Goal: Navigation & Orientation: Find specific page/section

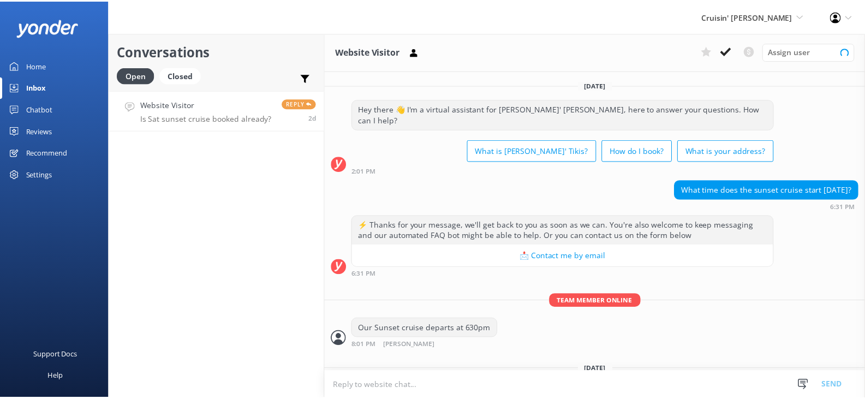
scroll to position [36, 0]
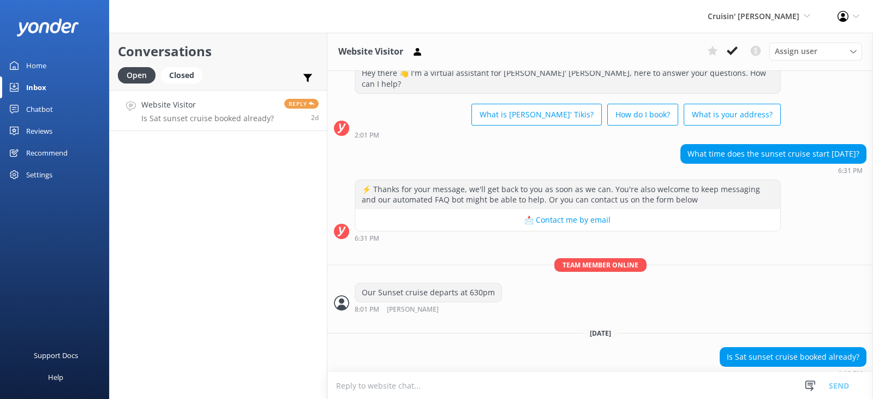
click at [37, 67] on div "Home" at bounding box center [36, 66] width 20 height 22
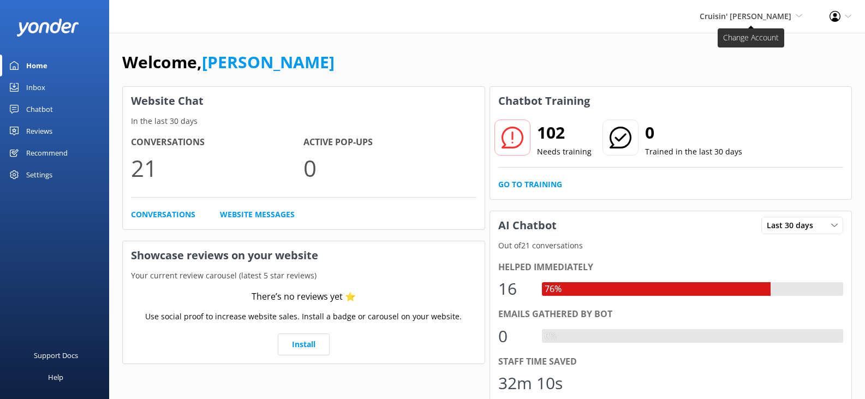
click at [733, 15] on span "Cruisin' [PERSON_NAME]" at bounding box center [746, 16] width 92 height 10
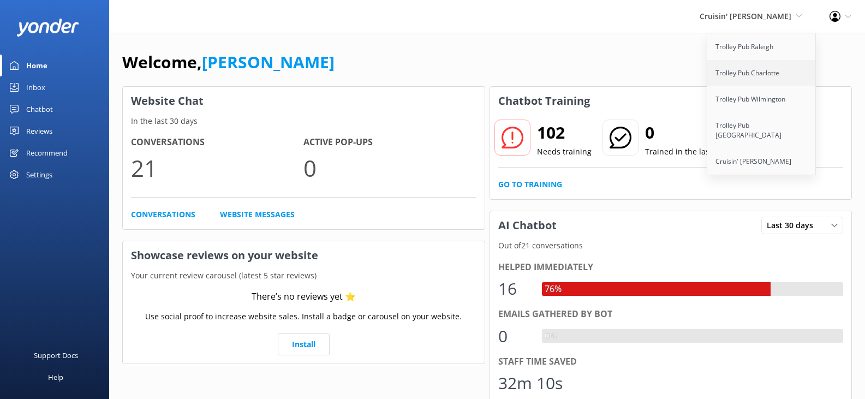
click at [742, 79] on link "Trolley Pub Charlotte" at bounding box center [761, 73] width 109 height 26
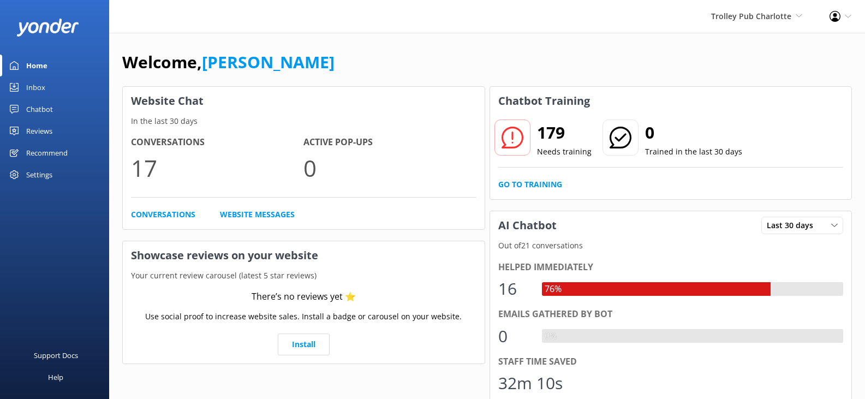
click at [40, 88] on div "Inbox" at bounding box center [35, 87] width 19 height 22
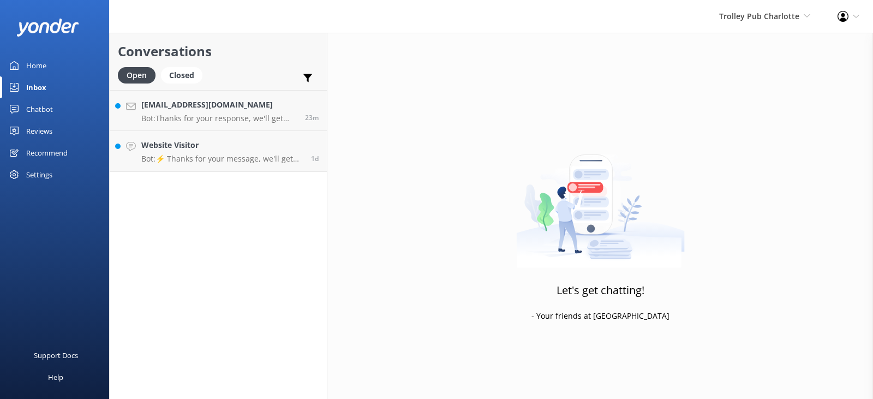
click at [39, 68] on div "Home" at bounding box center [36, 66] width 20 height 22
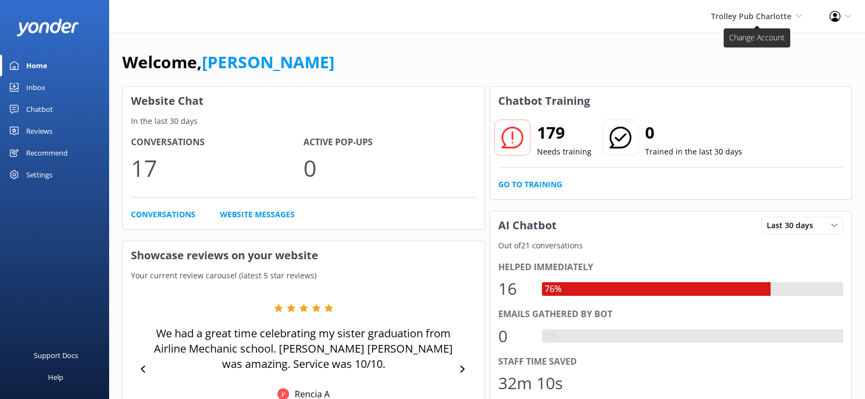
click at [759, 20] on span "Trolley Pub Charlotte" at bounding box center [751, 16] width 80 height 10
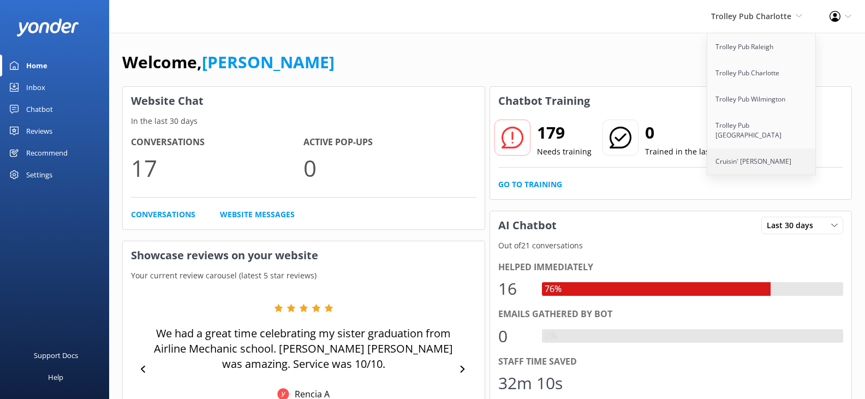
click at [761, 148] on link "Cruisin' [PERSON_NAME]" at bounding box center [761, 161] width 109 height 26
